Goal: Task Accomplishment & Management: Complete application form

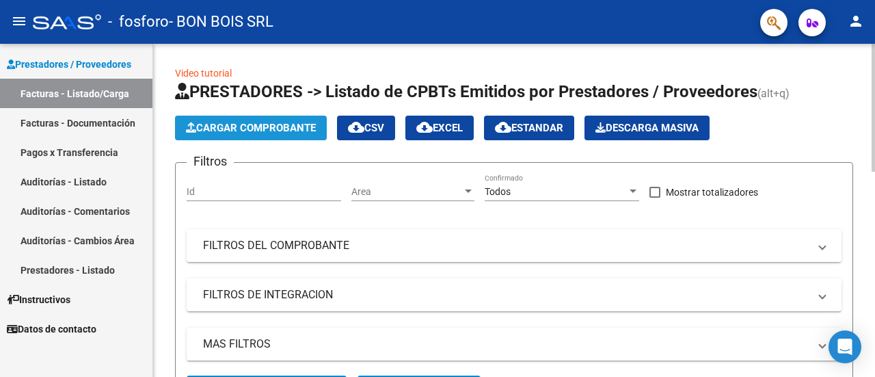
click at [236, 126] on span "Cargar Comprobante" at bounding box center [251, 128] width 130 height 12
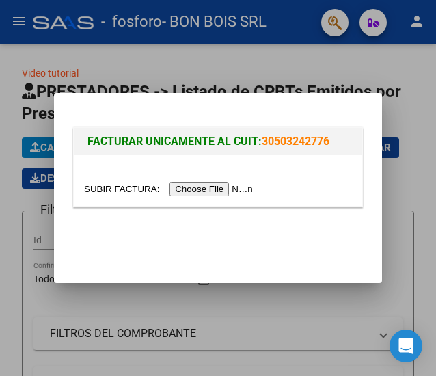
click at [217, 192] on input "file" at bounding box center [170, 189] width 173 height 14
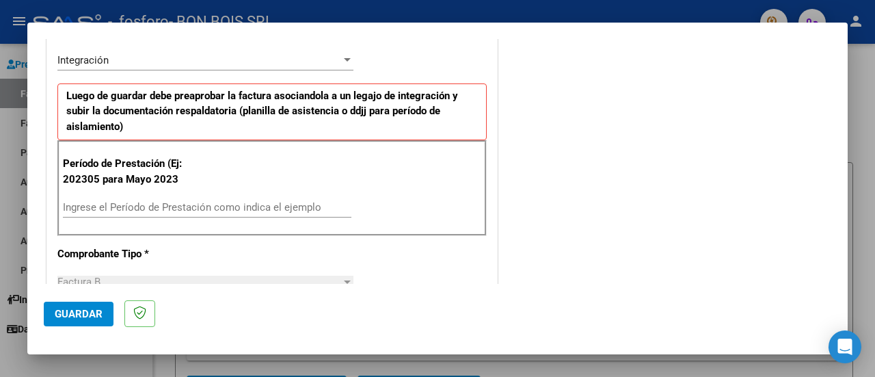
scroll to position [342, 0]
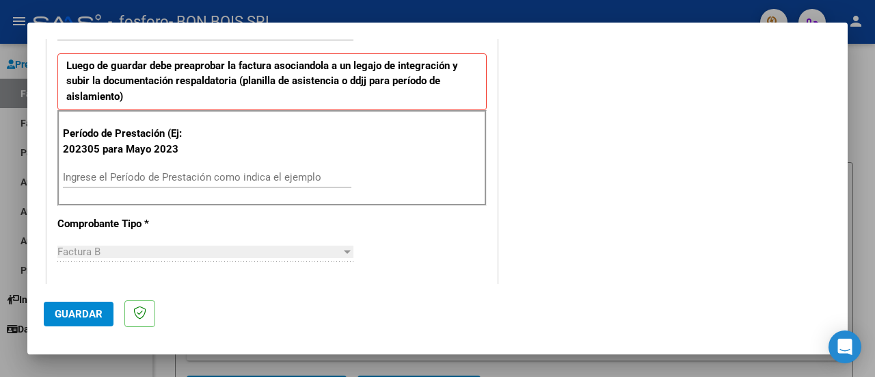
click at [95, 177] on input "Ingrese el Período de Prestación como indica el ejemplo" at bounding box center [207, 177] width 288 height 12
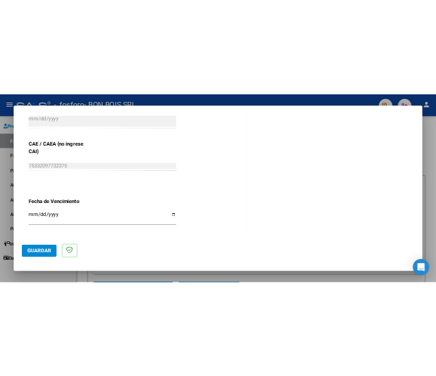
scroll to position [888, 0]
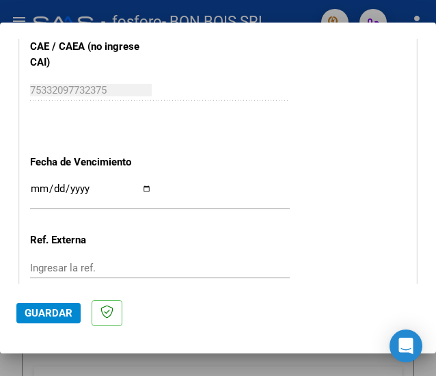
type input "202507"
click at [141, 185] on input "Ingresar la fecha" at bounding box center [91, 194] width 122 height 22
type input "[DATE]"
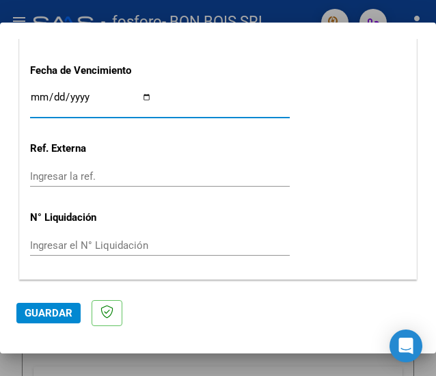
scroll to position [1017, 0]
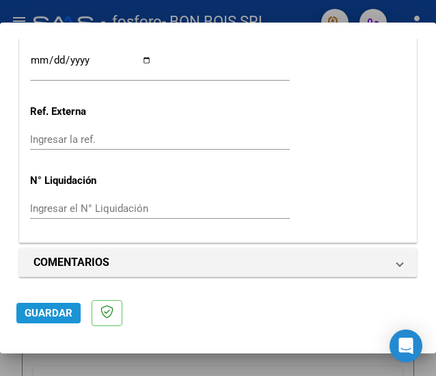
click at [53, 308] on span "Guardar" at bounding box center [49, 313] width 48 height 12
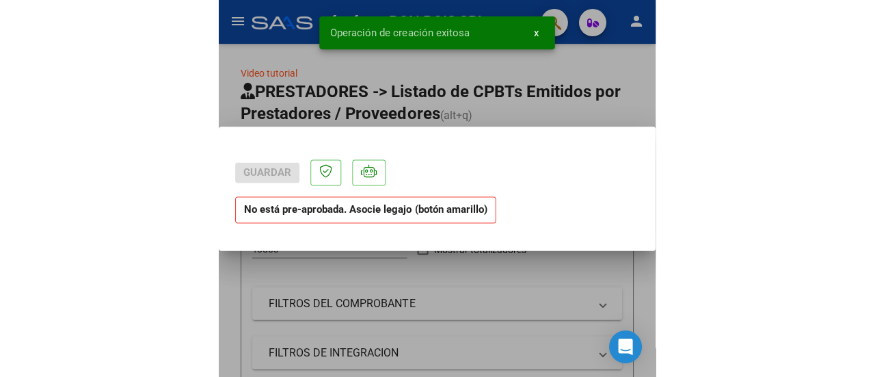
scroll to position [0, 0]
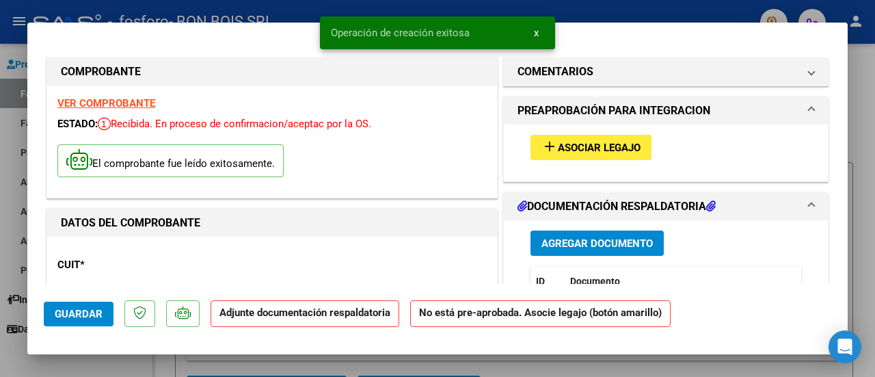
click at [609, 142] on span "Asociar Legajo" at bounding box center [599, 147] width 83 height 12
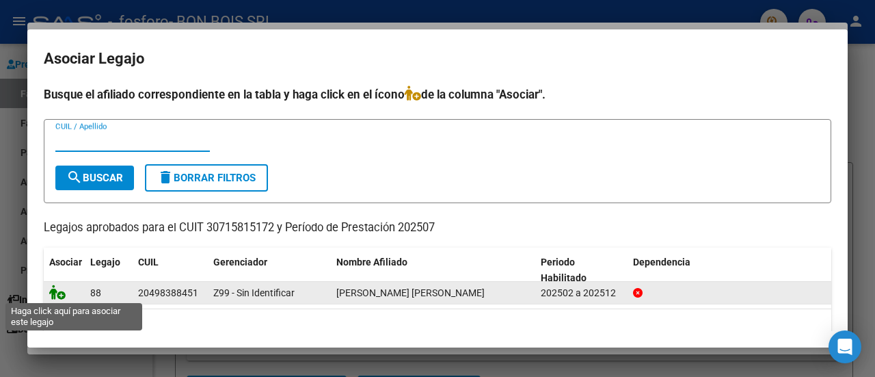
click at [56, 292] on icon at bounding box center [57, 291] width 16 height 15
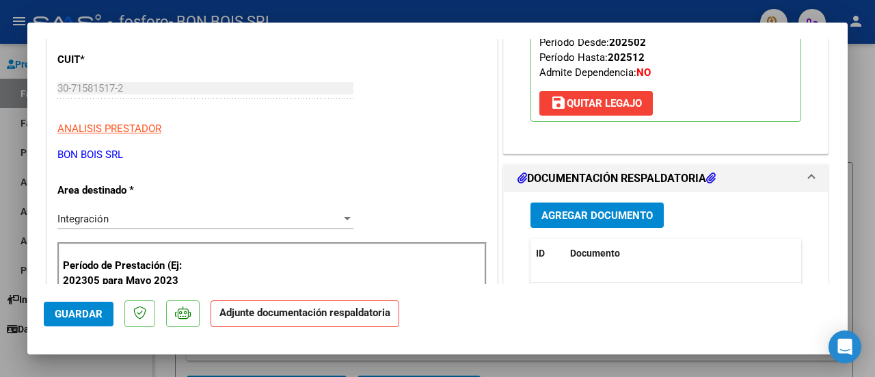
scroll to position [273, 0]
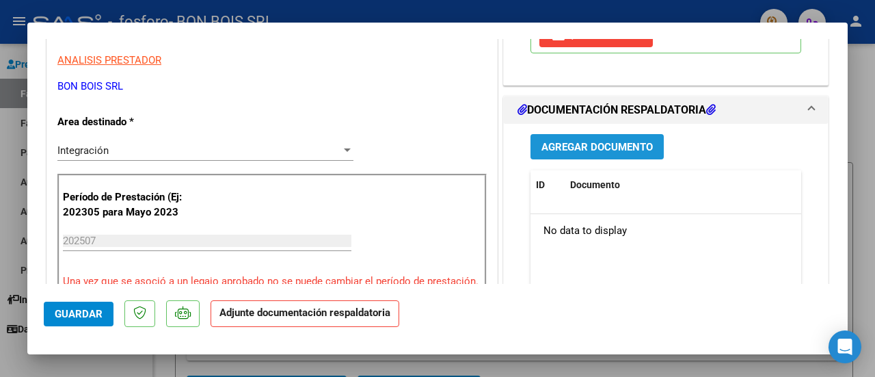
click at [616, 153] on span "Agregar Documento" at bounding box center [596, 147] width 111 height 12
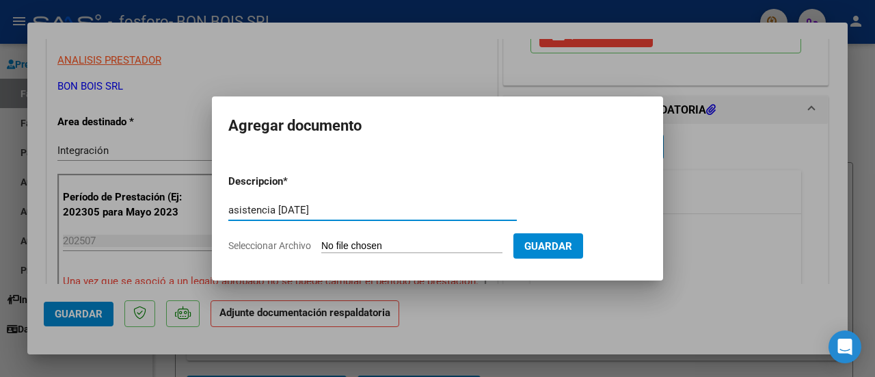
type input "asistencia [DATE]"
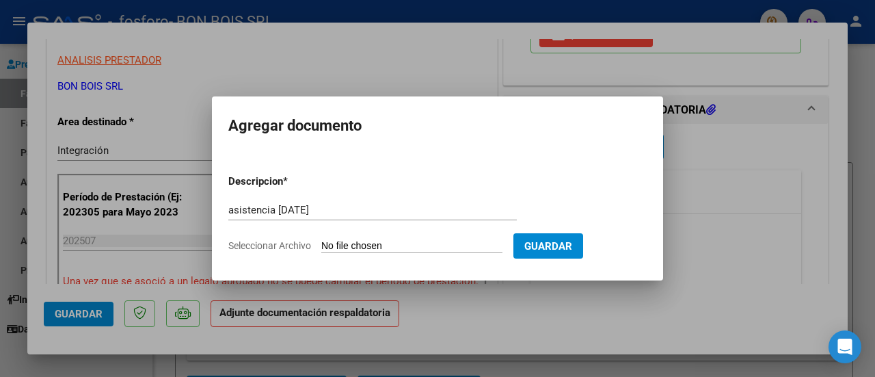
click at [359, 251] on input "Seleccionar Archivo" at bounding box center [411, 246] width 181 height 13
type input "C:\fakepath\asistencia [DATE].pdf"
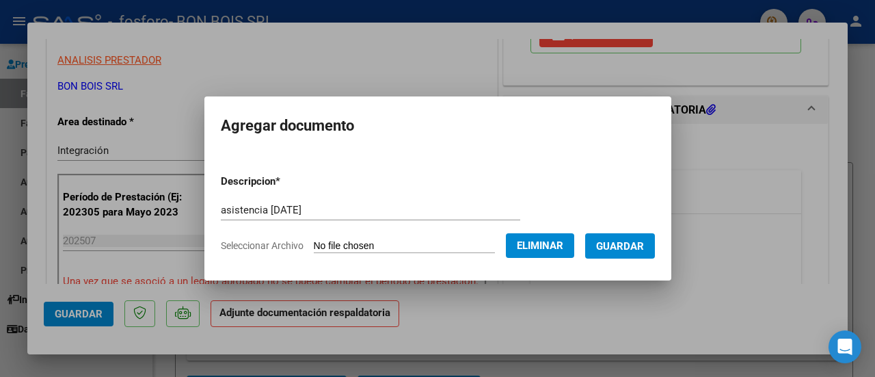
click at [634, 243] on span "Guardar" at bounding box center [620, 246] width 48 height 12
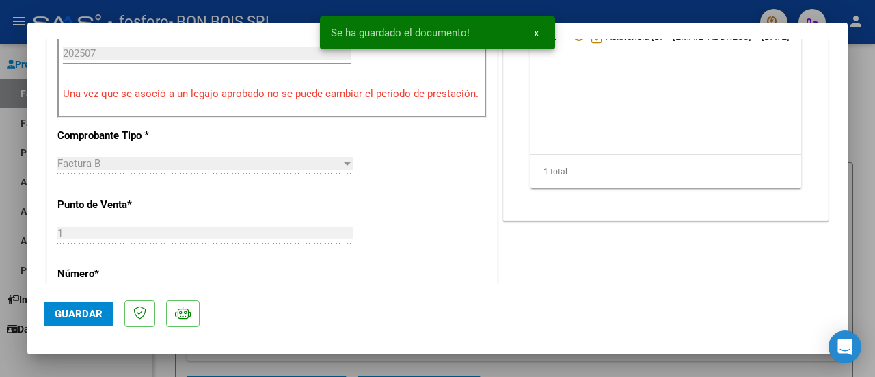
scroll to position [478, 0]
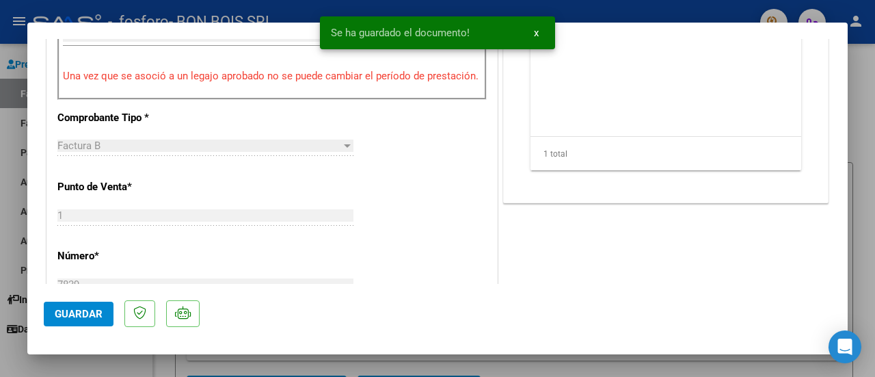
click at [96, 310] on span "Guardar" at bounding box center [79, 313] width 48 height 12
click at [7, 236] on div at bounding box center [437, 188] width 875 height 377
type input "$ 0,00"
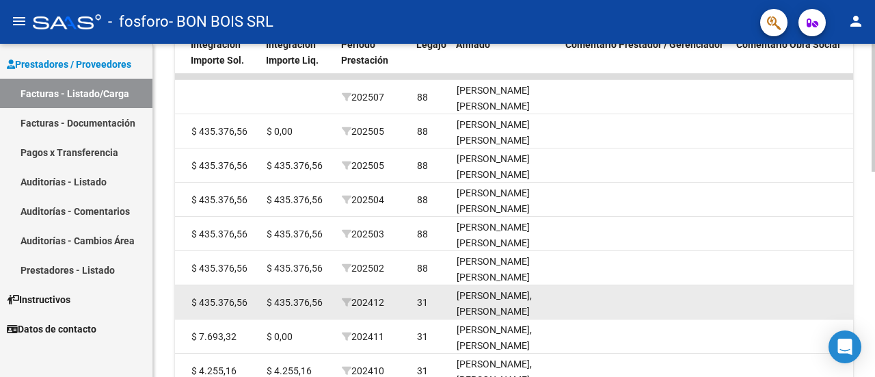
scroll to position [327, 0]
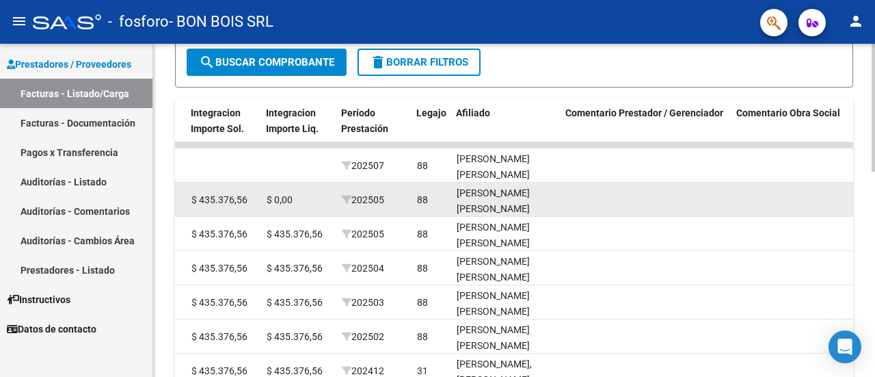
click at [380, 197] on span "202505" at bounding box center [363, 199] width 42 height 11
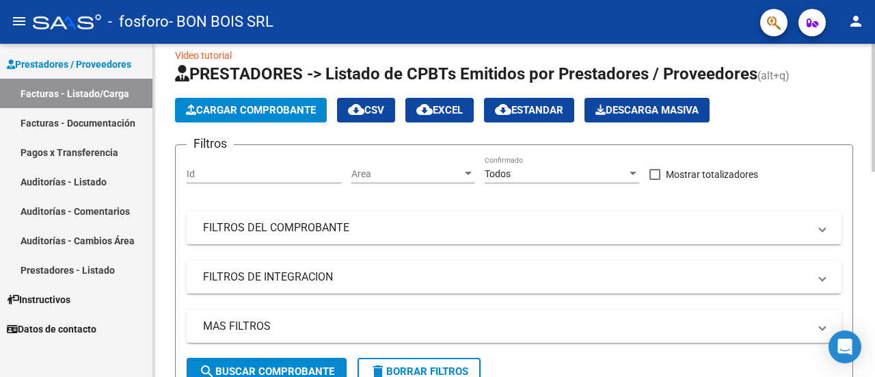
scroll to position [0, 0]
